Goal: Task Accomplishment & Management: Manage account settings

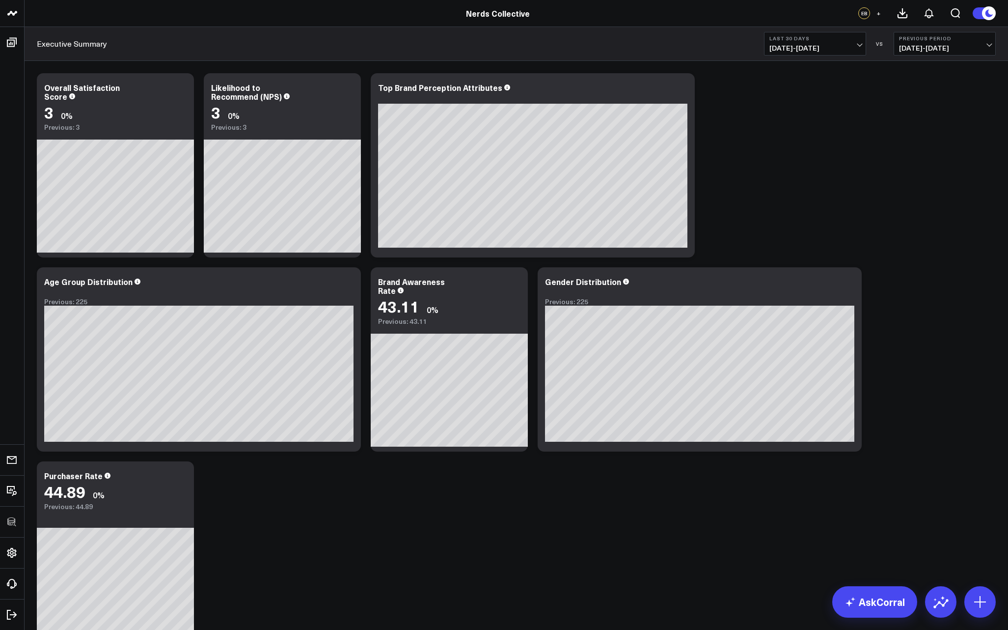
click at [884, 212] on div "Modify via AI Copy link to widget Ask support Remove Create linked copy Executi…" at bounding box center [516, 359] width 969 height 582
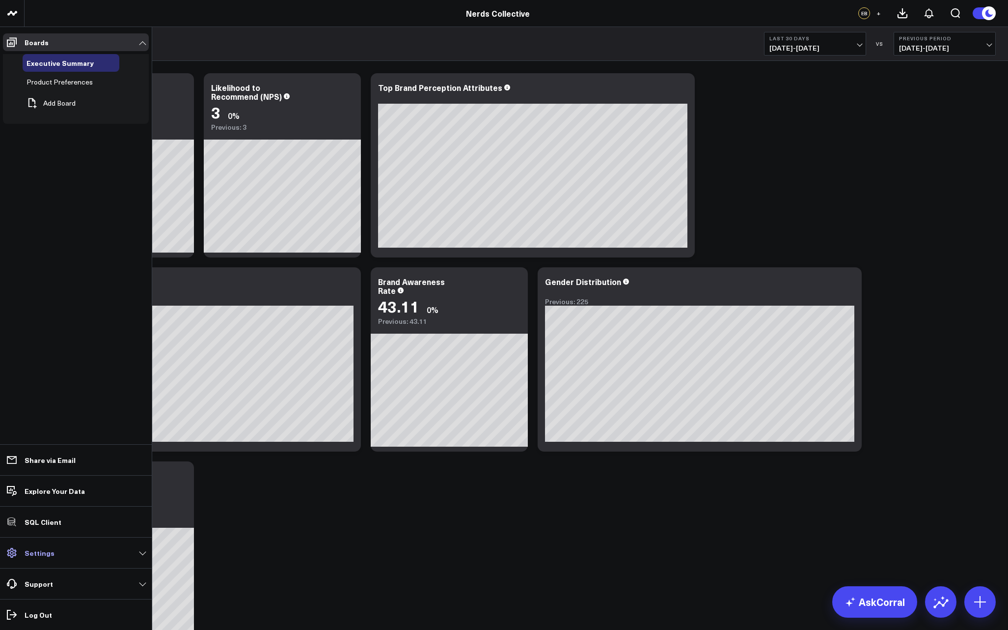
click at [44, 550] on p "Settings" at bounding box center [40, 553] width 30 height 8
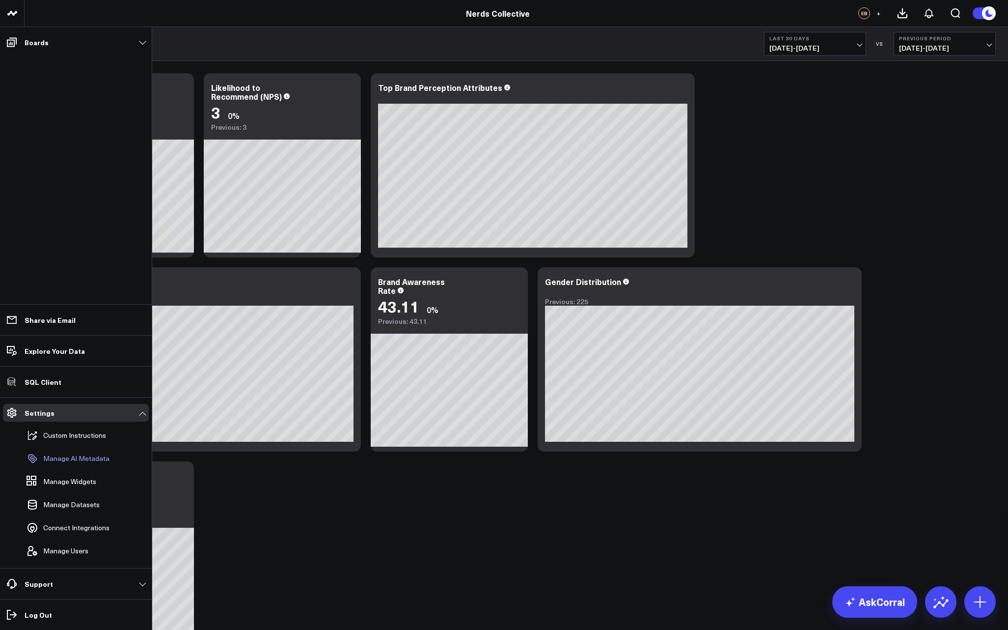
click at [88, 455] on p "Manage AI Metadata" at bounding box center [76, 458] width 66 height 8
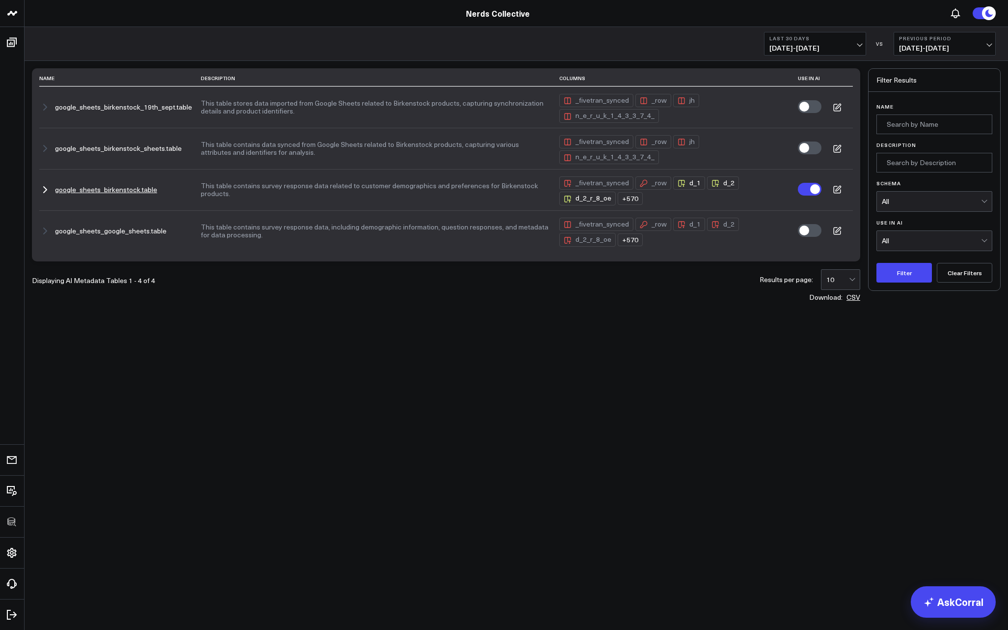
click at [840, 191] on icon at bounding box center [837, 190] width 7 height 7
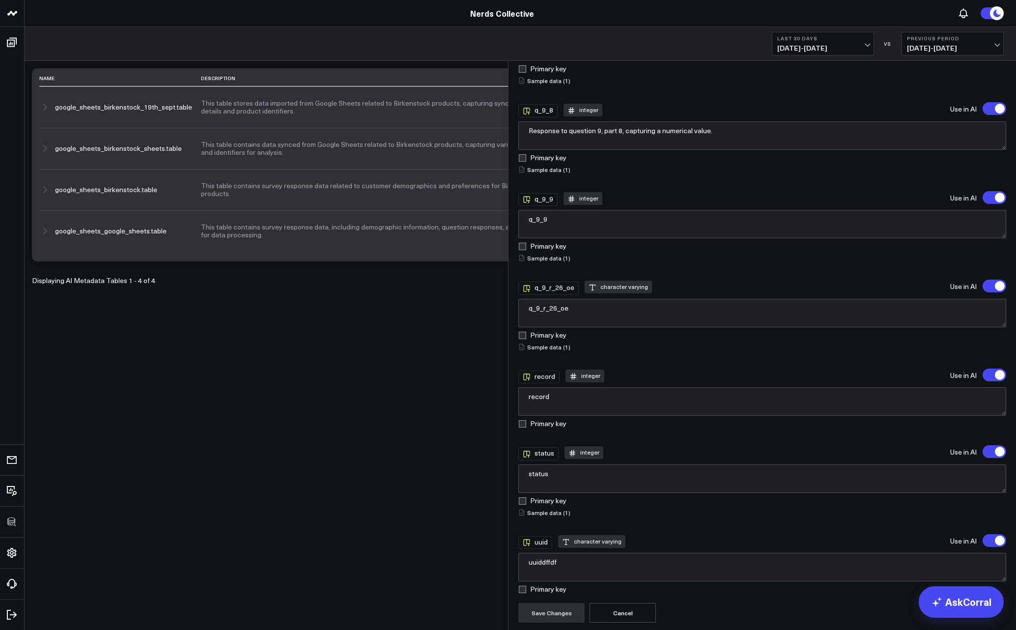
scroll to position [2416, 0]
